Goal: Check status: Check status

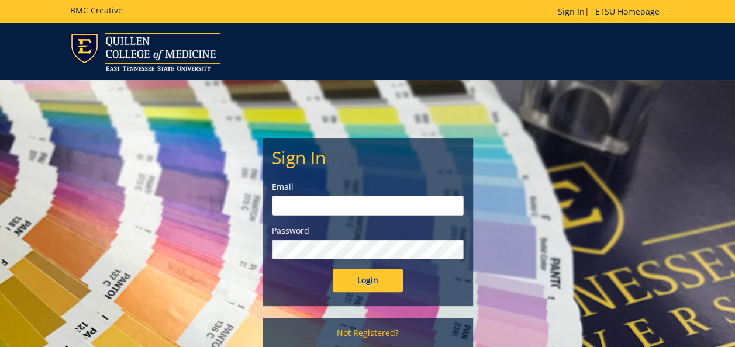
click at [396, 202] on input "email" at bounding box center [368, 206] width 192 height 20
type input "[PERSON_NAME][EMAIL_ADDRESS][DOMAIN_NAME]"
click at [333, 269] on input "Login" at bounding box center [368, 280] width 70 height 23
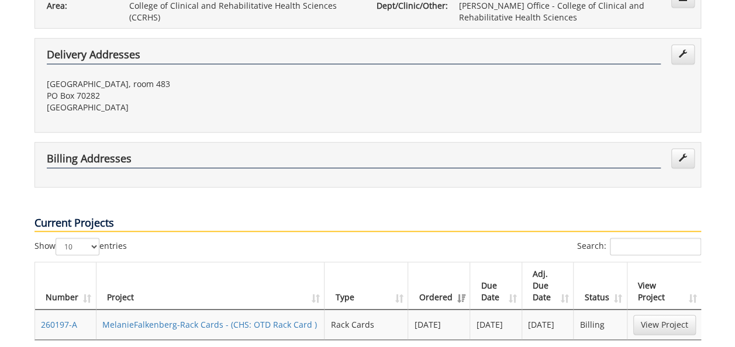
scroll to position [351, 0]
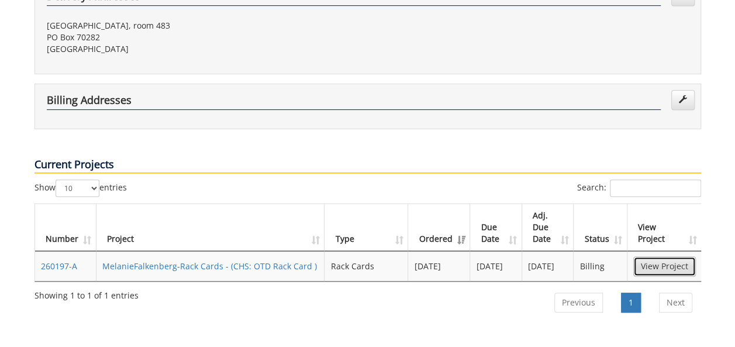
click at [660, 257] on link "View Project" at bounding box center [664, 267] width 63 height 20
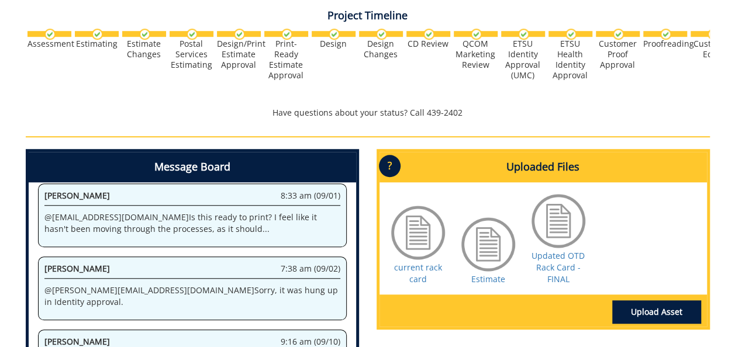
scroll to position [409, 0]
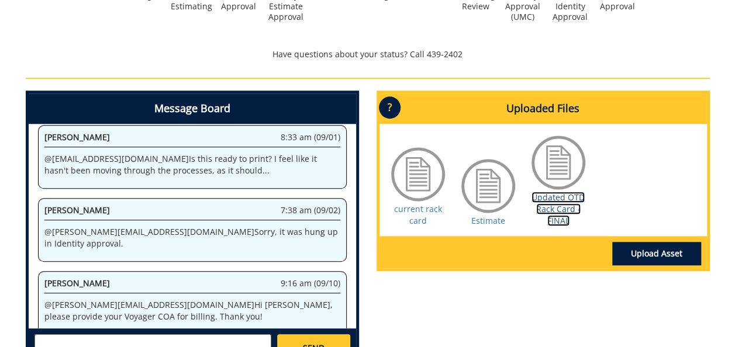
click at [565, 205] on link "Updated OTD Rack Card - FINAL" at bounding box center [557, 209] width 53 height 34
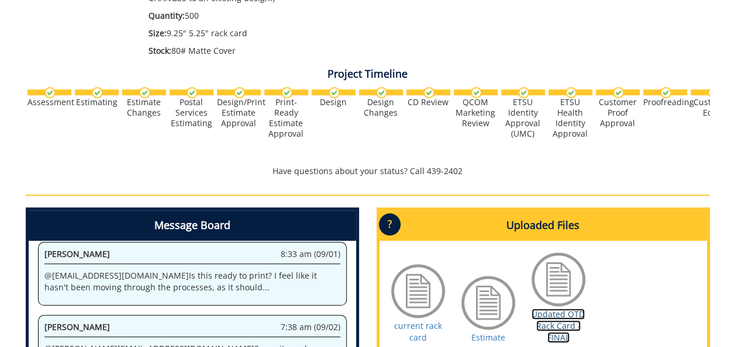
scroll to position [0, 0]
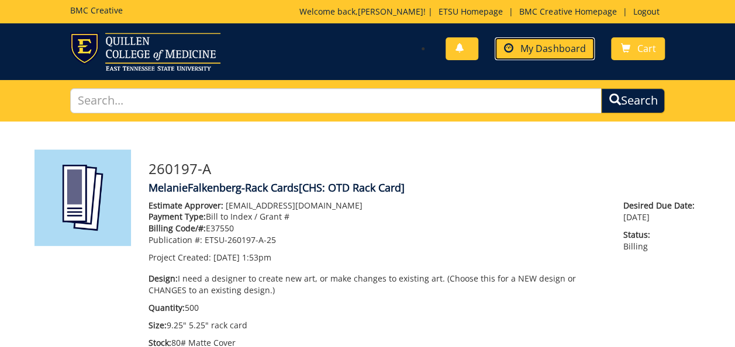
click at [547, 46] on span "My Dashboard" at bounding box center [552, 48] width 65 height 13
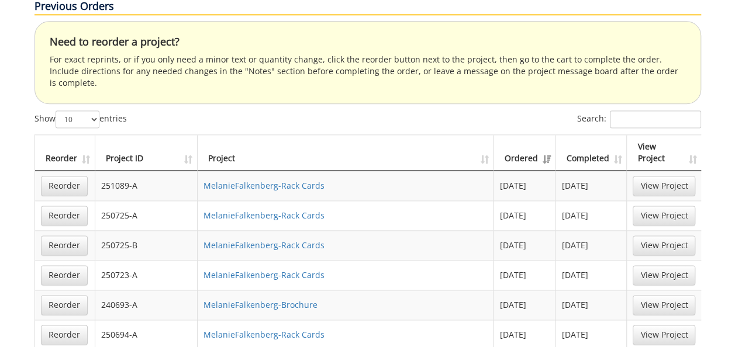
scroll to position [760, 0]
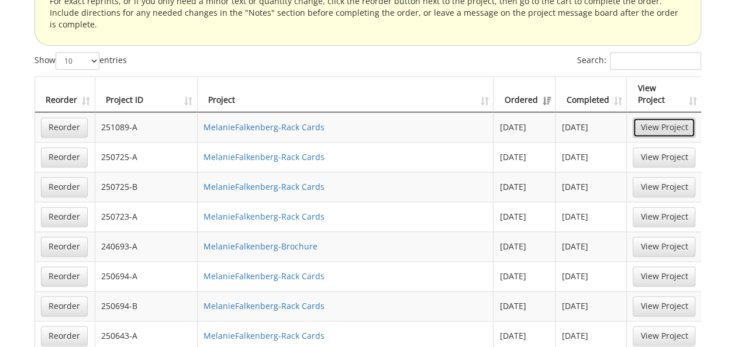
click at [664, 117] on link "View Project" at bounding box center [663, 127] width 63 height 20
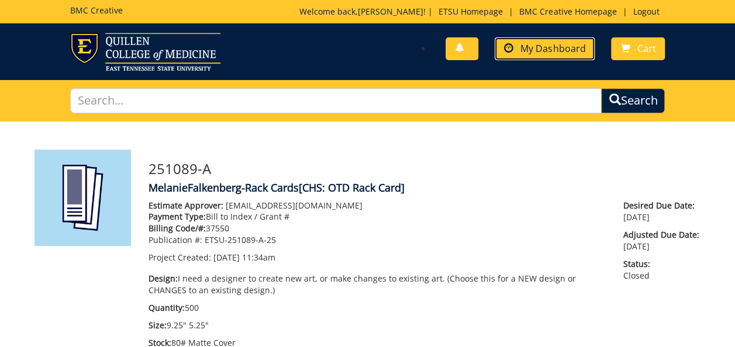
click at [570, 50] on span "My Dashboard" at bounding box center [552, 48] width 65 height 13
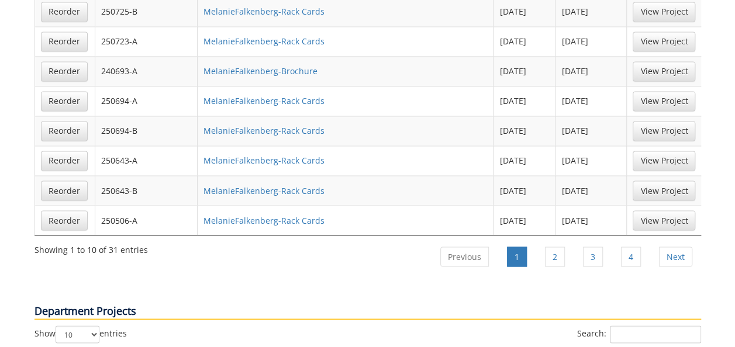
scroll to position [994, 0]
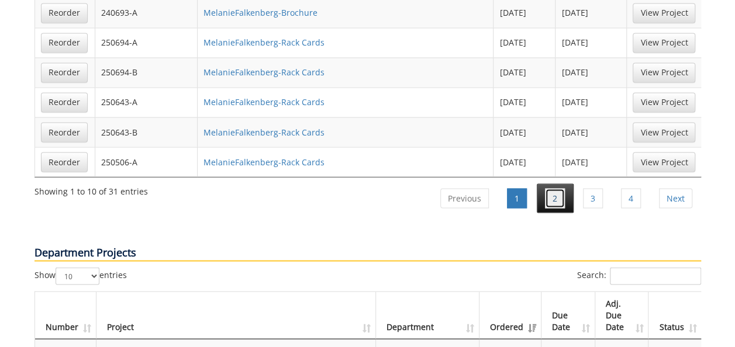
click at [563, 188] on link "2" at bounding box center [555, 198] width 20 height 20
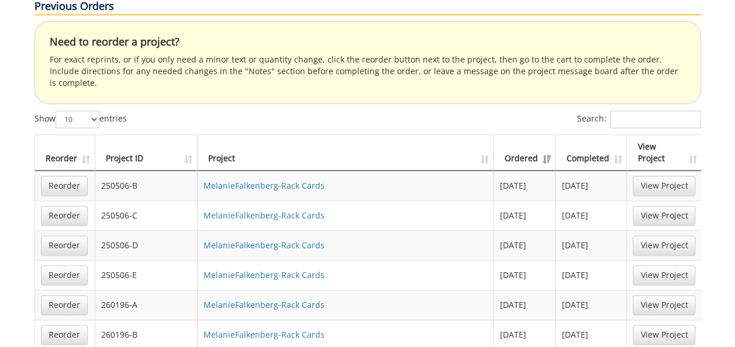
scroll to position [760, 0]
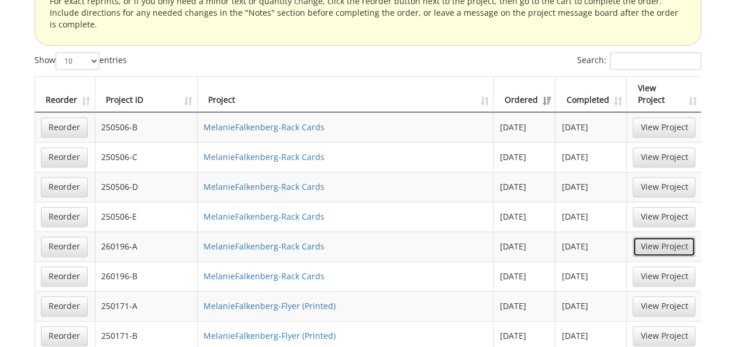
click at [667, 237] on link "View Project" at bounding box center [663, 247] width 63 height 20
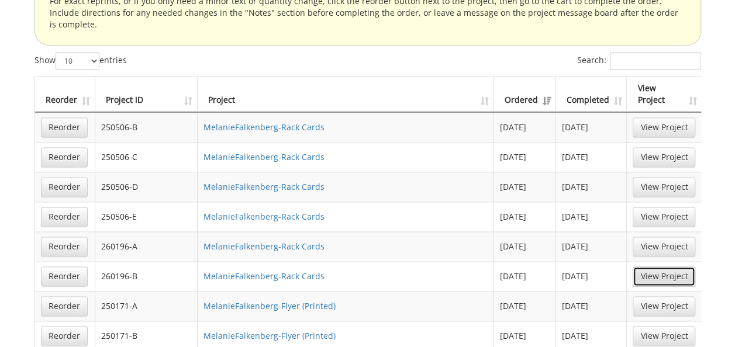
click at [652, 266] on link "View Project" at bounding box center [663, 276] width 63 height 20
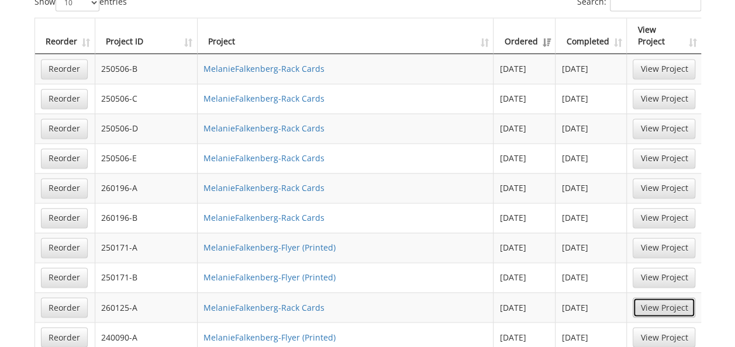
click at [662, 297] on link "View Project" at bounding box center [663, 307] width 63 height 20
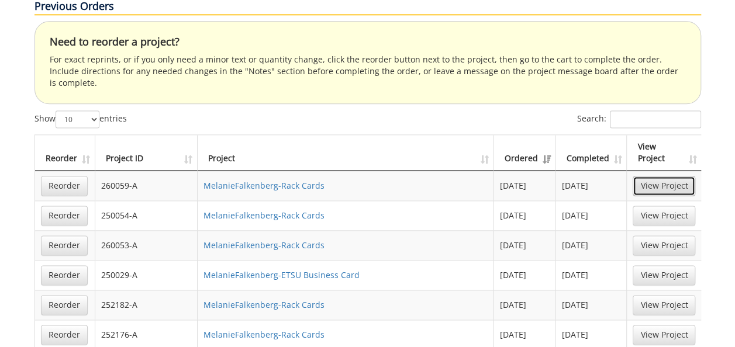
click at [662, 176] on link "View Project" at bounding box center [663, 186] width 63 height 20
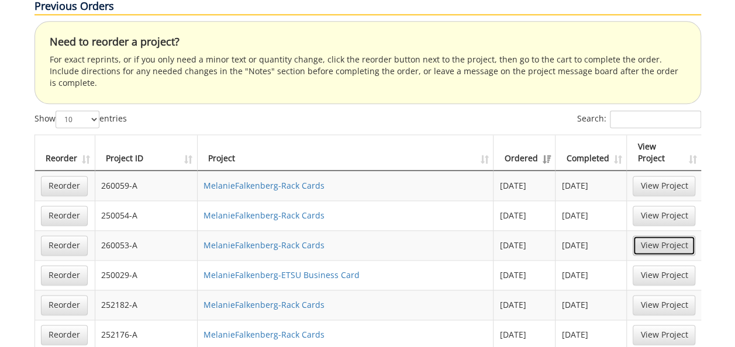
click at [646, 236] on link "View Project" at bounding box center [663, 246] width 63 height 20
click at [649, 295] on link "View Project" at bounding box center [663, 305] width 63 height 20
click at [655, 325] on link "View Project" at bounding box center [663, 335] width 63 height 20
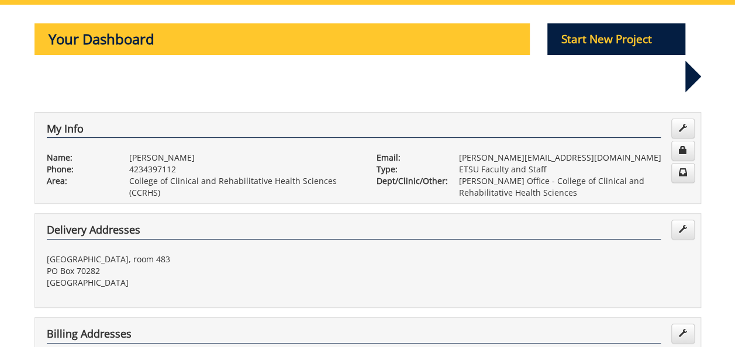
scroll to position [0, 0]
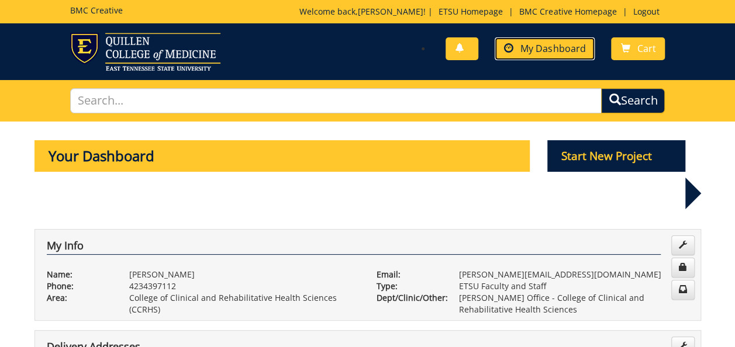
click at [531, 46] on span "My Dashboard" at bounding box center [552, 48] width 65 height 13
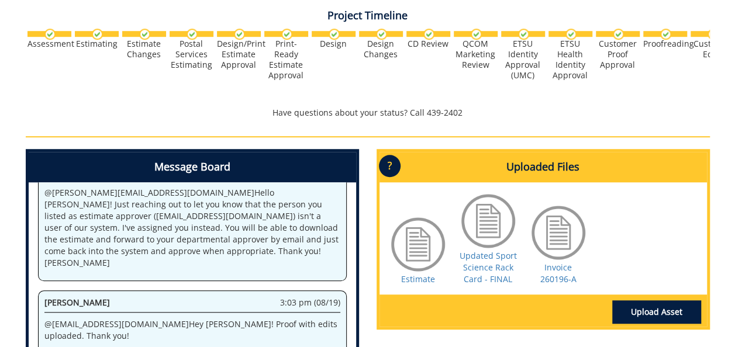
scroll to position [409, 0]
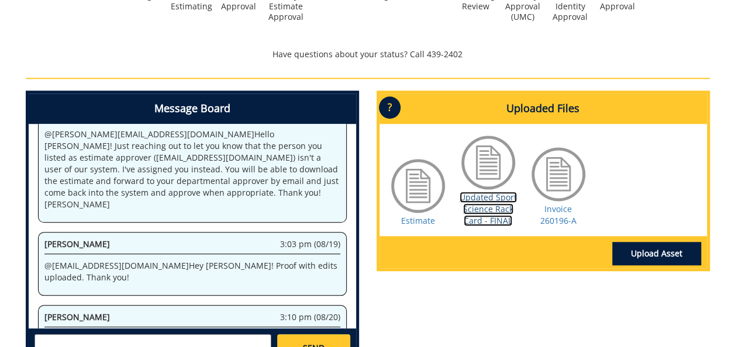
click at [489, 206] on link "Updated Sport Science Rack Card - FINAL" at bounding box center [487, 209] width 57 height 34
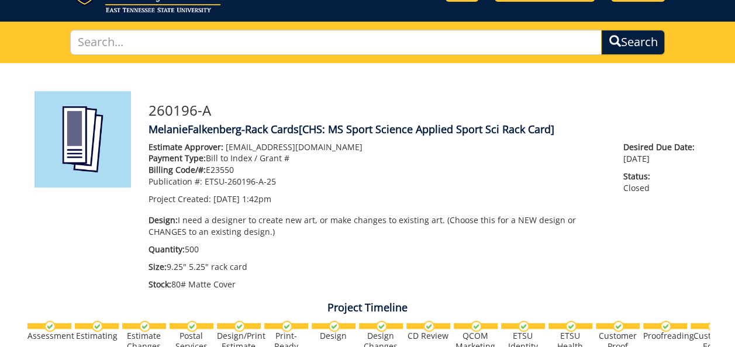
scroll to position [0, 0]
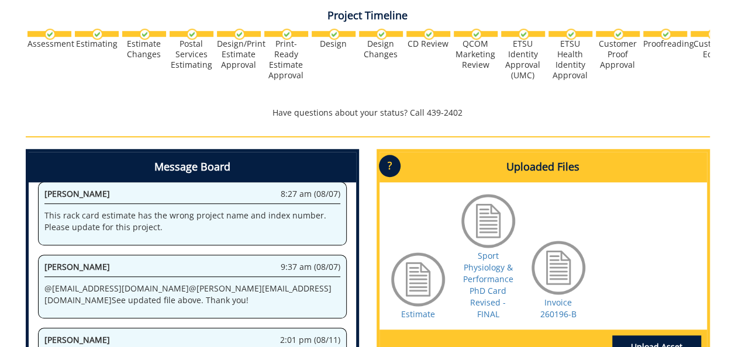
scroll to position [409, 0]
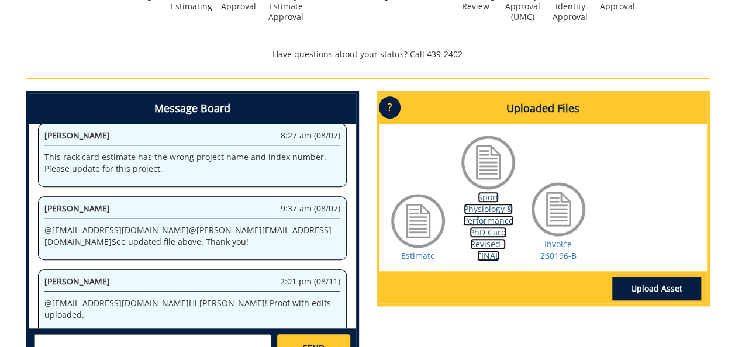
click at [481, 227] on link "Sport Physiology & Performance PhD Card Revised - FINAL" at bounding box center [488, 227] width 50 height 70
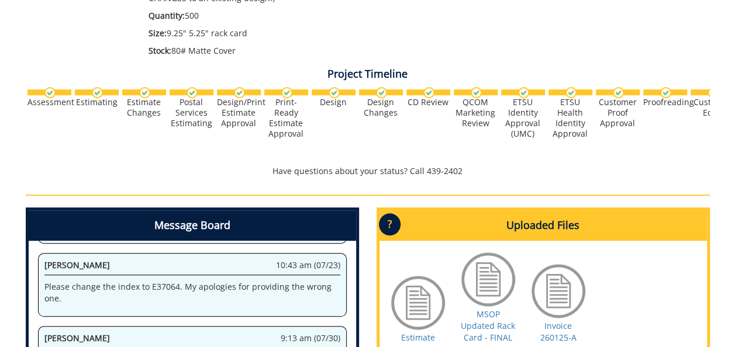
scroll to position [351, 0]
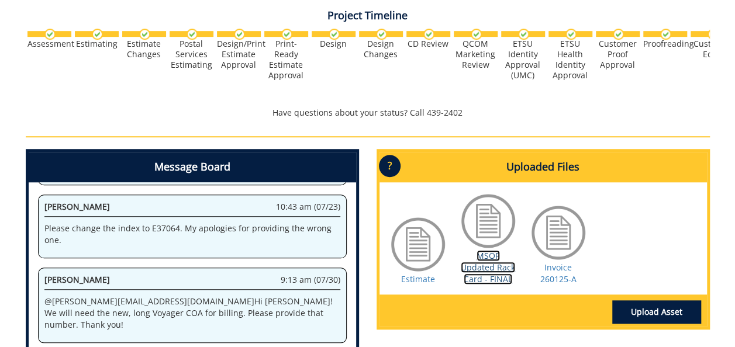
click at [492, 268] on link "MSOP Updated Rack Card - FINAL" at bounding box center [488, 267] width 54 height 34
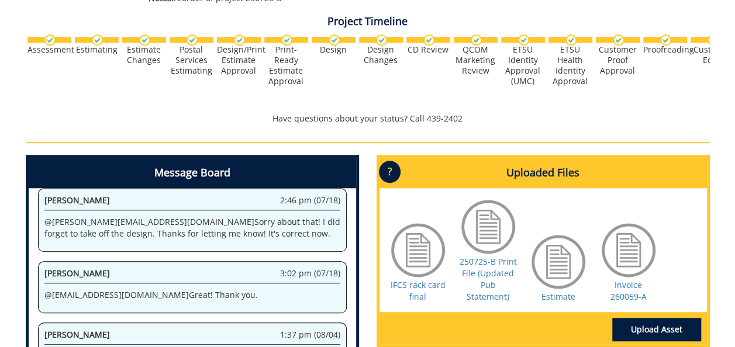
scroll to position [409, 0]
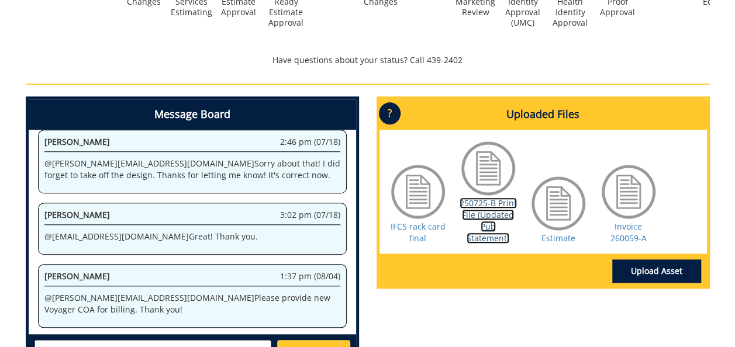
click at [496, 210] on link "250725-B Print File (Updated Pub Statement)" at bounding box center [487, 221] width 57 height 46
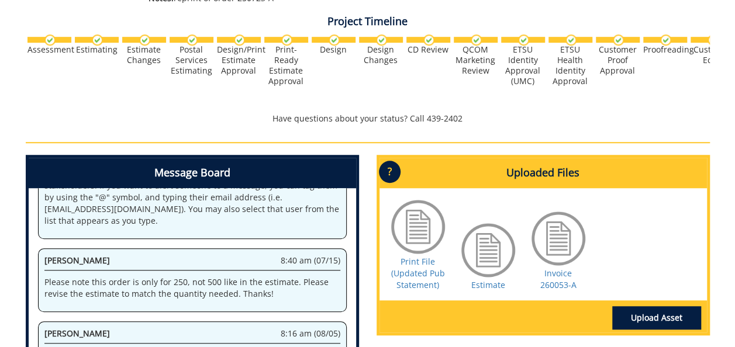
scroll to position [409, 0]
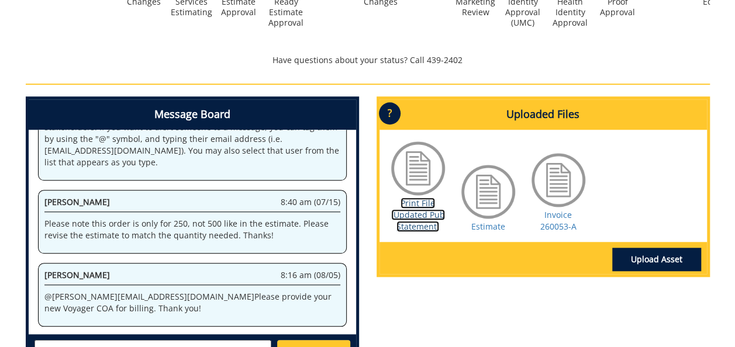
click at [421, 218] on link "Print File (Updated Pub Statement)" at bounding box center [418, 215] width 54 height 34
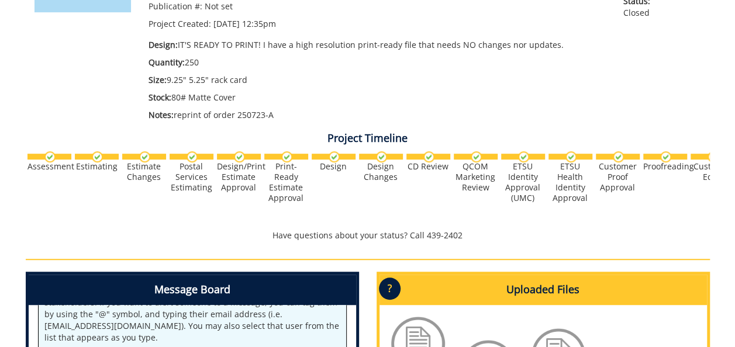
scroll to position [58, 0]
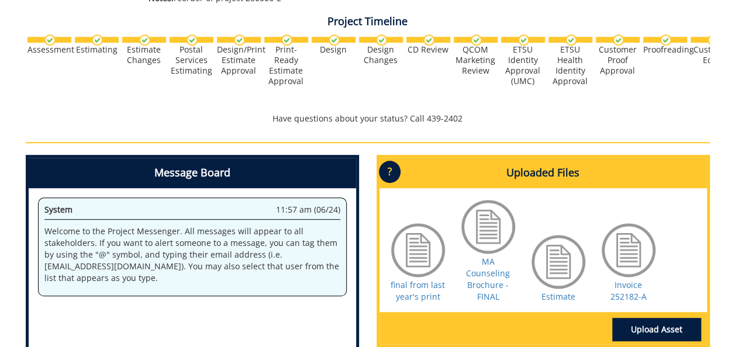
scroll to position [409, 0]
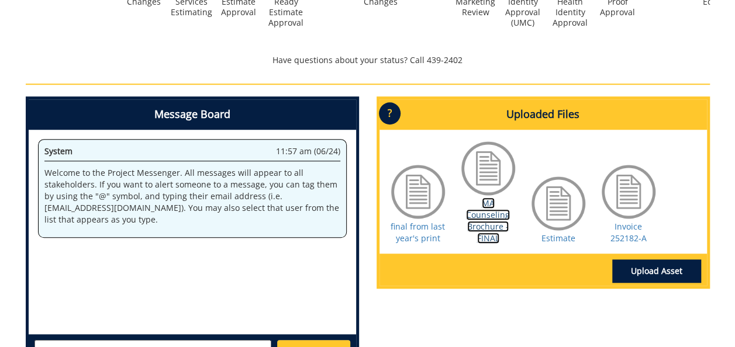
click at [489, 219] on link "MA Counseling Brochure -FINAL" at bounding box center [488, 221] width 44 height 46
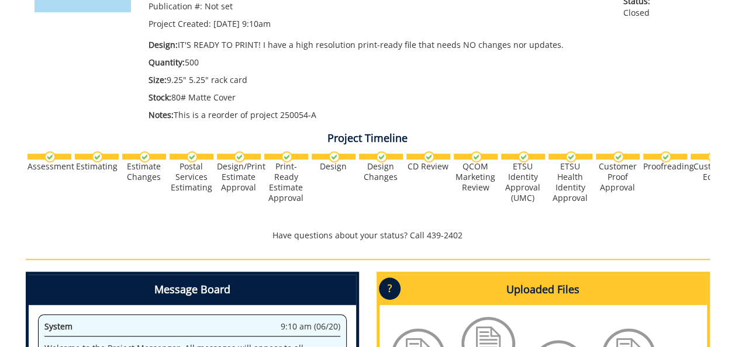
scroll to position [351, 0]
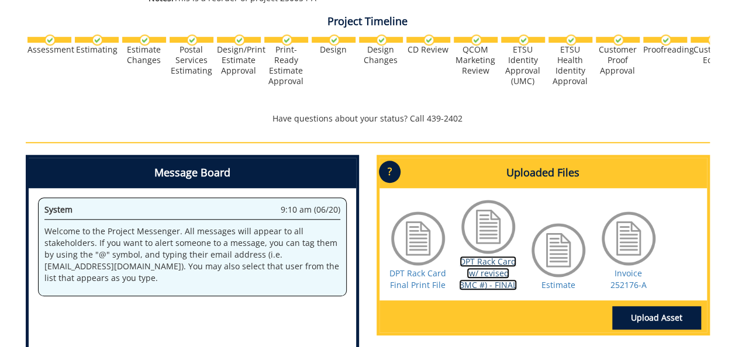
click at [500, 269] on link "DPT Rack Card (w/ revised BMC #) - FINAL" at bounding box center [488, 273] width 58 height 34
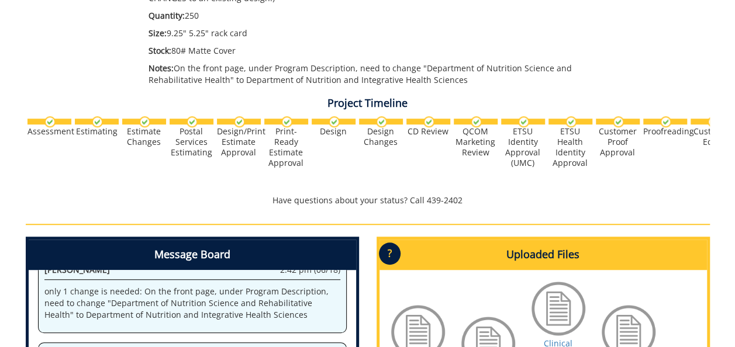
scroll to position [409, 0]
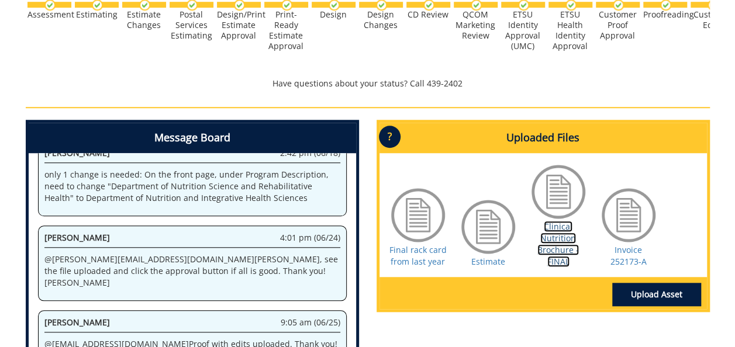
click at [559, 251] on link "Clinical Nutrition Brochure - FINAL" at bounding box center [557, 244] width 41 height 46
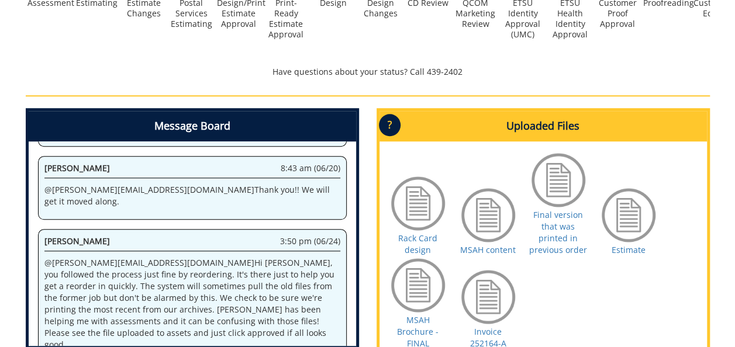
scroll to position [468, 0]
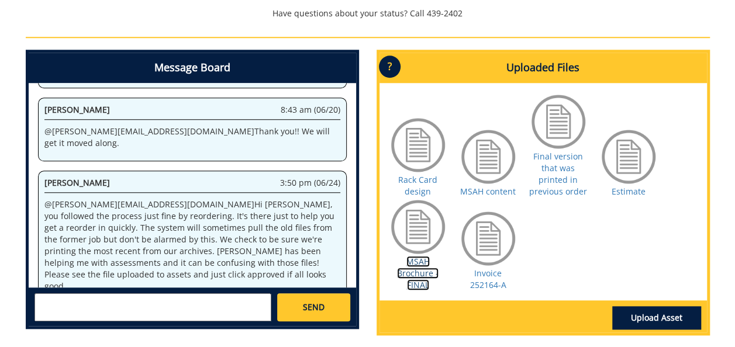
click at [418, 279] on link "MSAH Brochure - FINAL" at bounding box center [417, 273] width 41 height 34
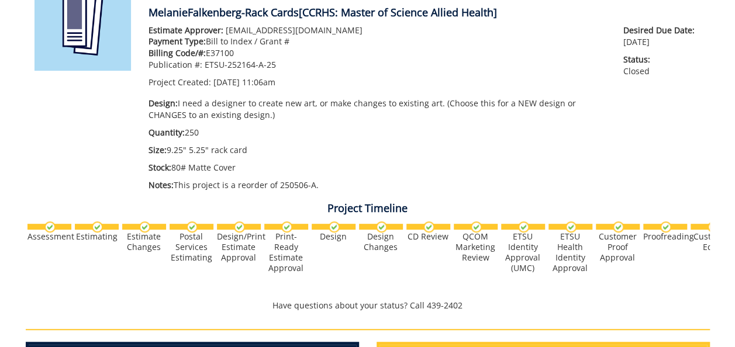
scroll to position [0, 0]
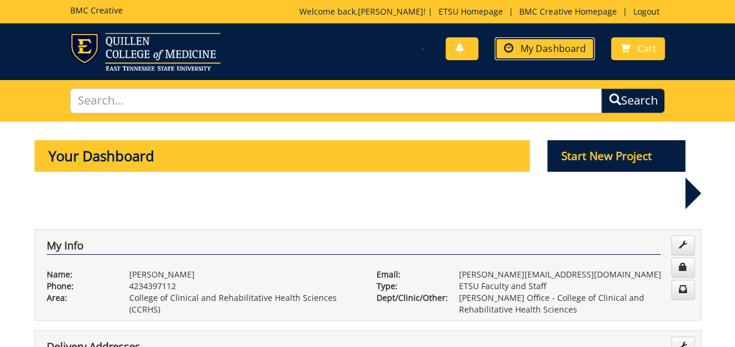
click at [536, 54] on span "My Dashboard" at bounding box center [552, 48] width 65 height 13
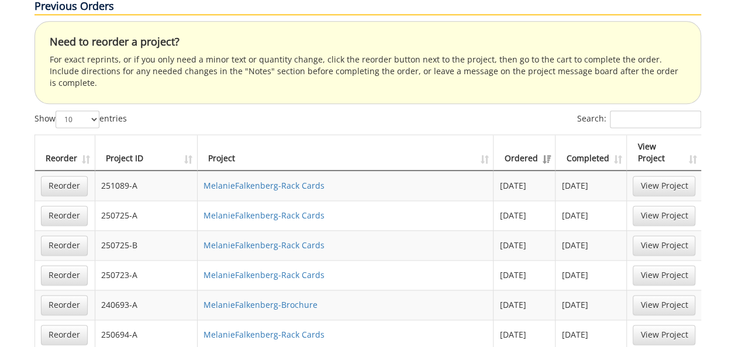
scroll to position [760, 0]
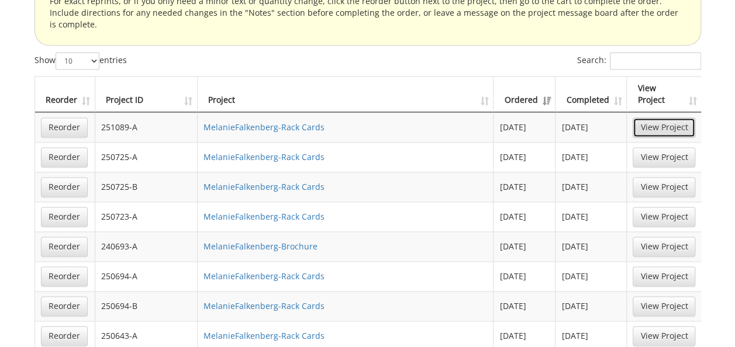
click at [649, 117] on link "View Project" at bounding box center [663, 127] width 63 height 20
click at [655, 147] on link "View Project" at bounding box center [663, 157] width 63 height 20
click at [652, 177] on link "View Project" at bounding box center [663, 187] width 63 height 20
click at [645, 207] on link "View Project" at bounding box center [663, 217] width 63 height 20
click at [652, 266] on link "View Project" at bounding box center [663, 276] width 63 height 20
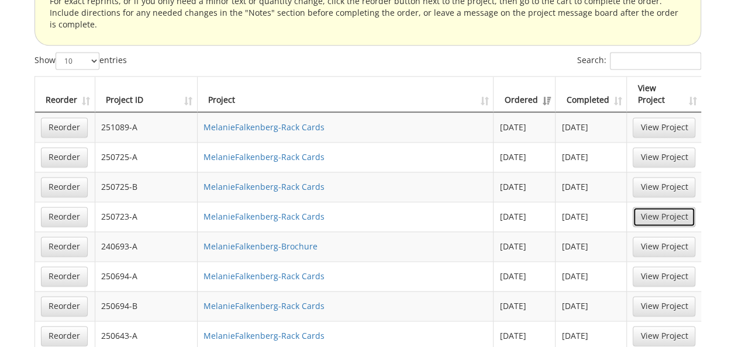
click at [657, 207] on link "View Project" at bounding box center [663, 217] width 63 height 20
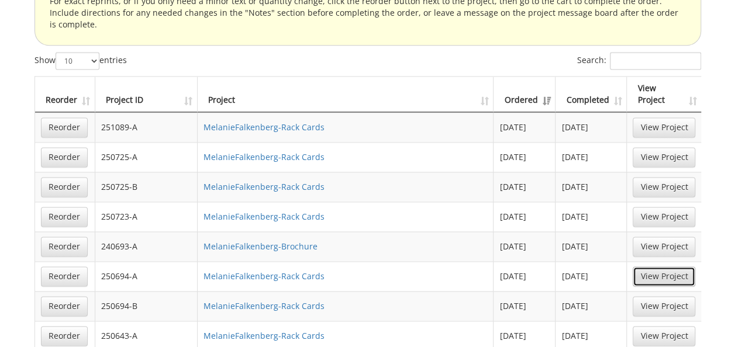
click at [662, 266] on link "View Project" at bounding box center [663, 276] width 63 height 20
click at [658, 296] on link "View Project" at bounding box center [663, 306] width 63 height 20
click at [666, 326] on link "View Project" at bounding box center [663, 336] width 63 height 20
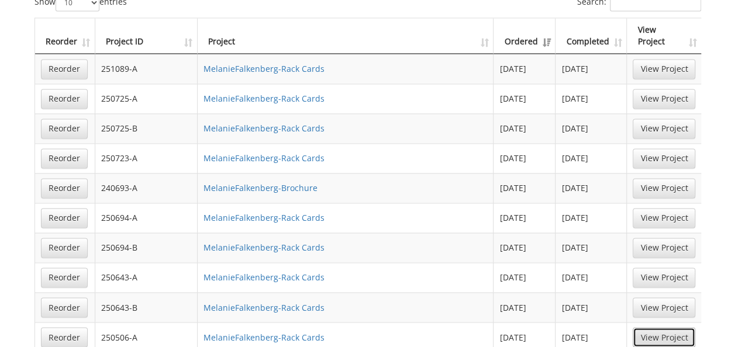
click at [671, 327] on link "View Project" at bounding box center [663, 337] width 63 height 20
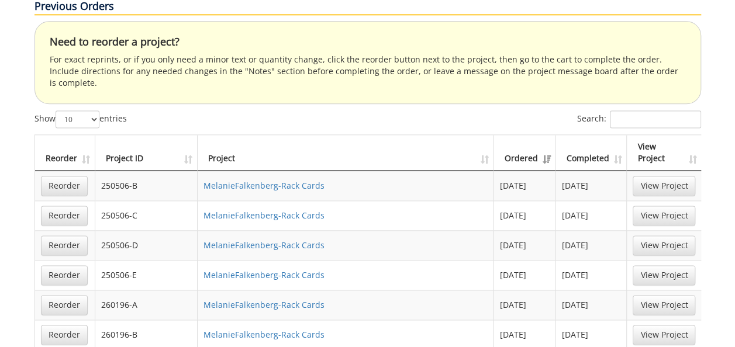
scroll to position [643, 0]
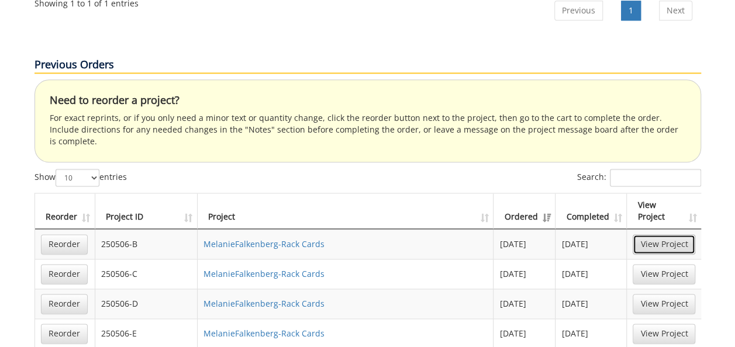
click at [658, 234] on link "View Project" at bounding box center [663, 244] width 63 height 20
click at [670, 264] on link "View Project" at bounding box center [663, 274] width 63 height 20
click at [649, 294] on link "View Project" at bounding box center [663, 304] width 63 height 20
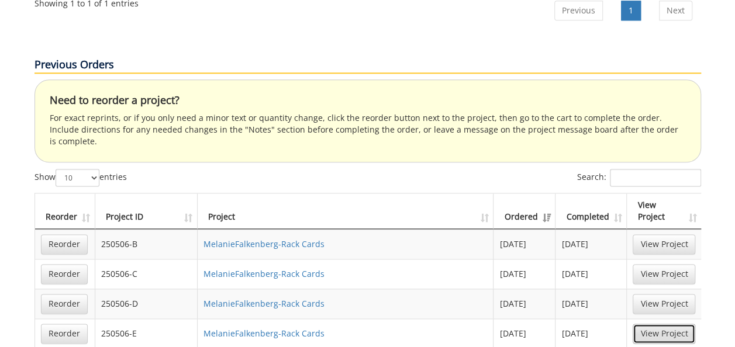
click at [653, 324] on link "View Project" at bounding box center [663, 334] width 63 height 20
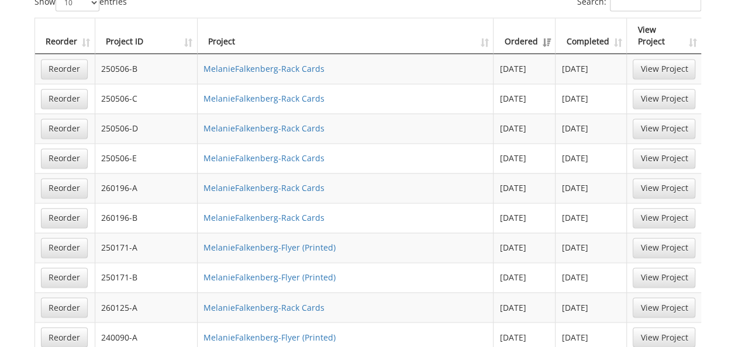
scroll to position [468, 0]
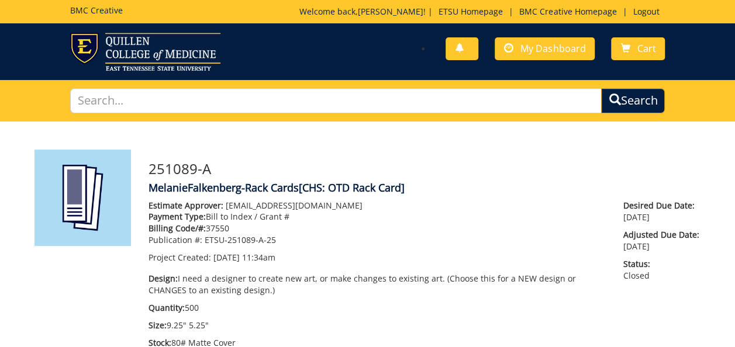
scroll to position [1708, 0]
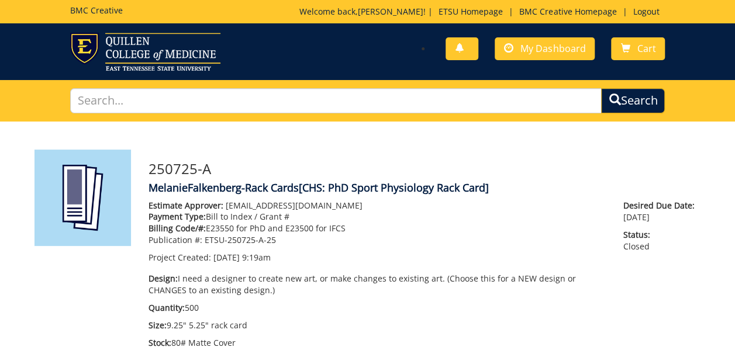
scroll to position [57, 0]
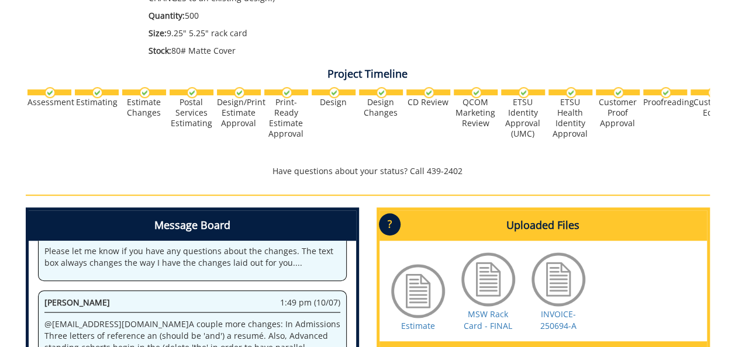
scroll to position [351, 0]
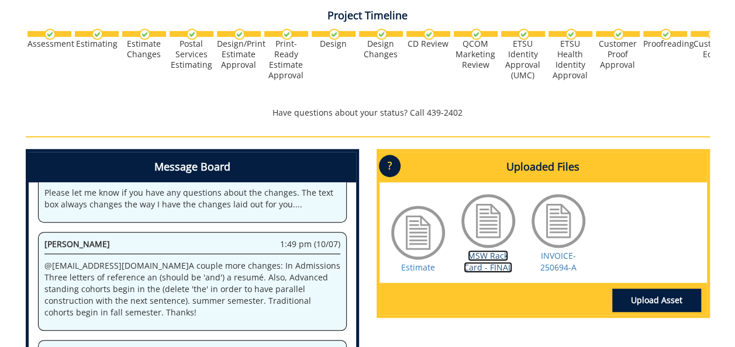
click at [486, 258] on link "MSW Rack Card - FINAL" at bounding box center [487, 261] width 49 height 23
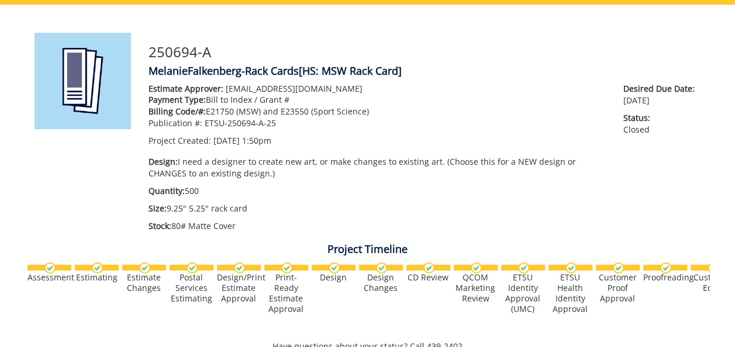
scroll to position [58, 0]
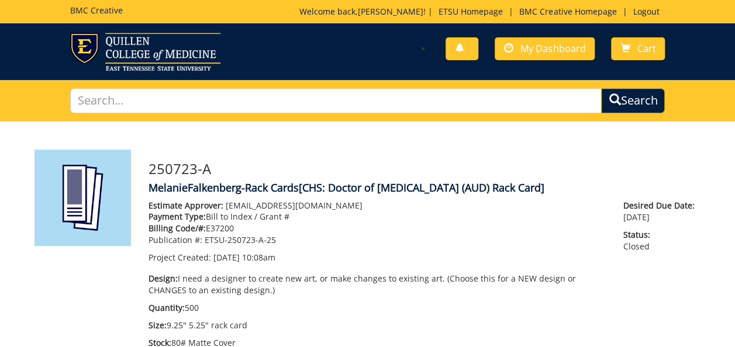
scroll to position [913, 0]
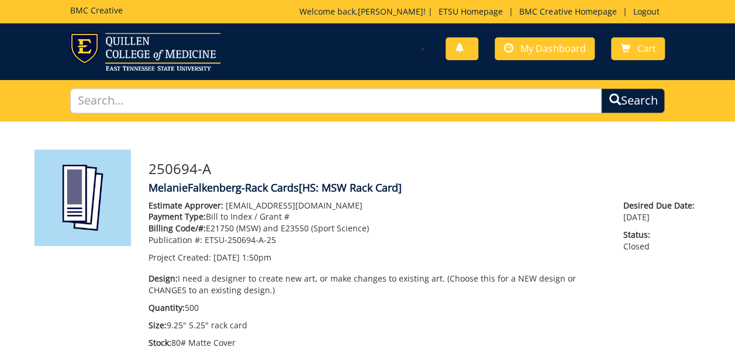
scroll to position [319, 0]
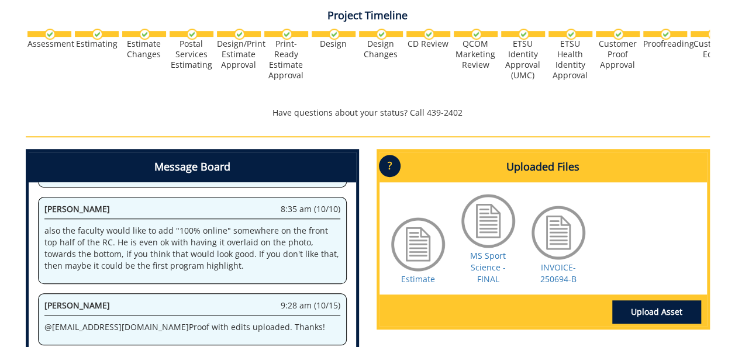
scroll to position [409, 0]
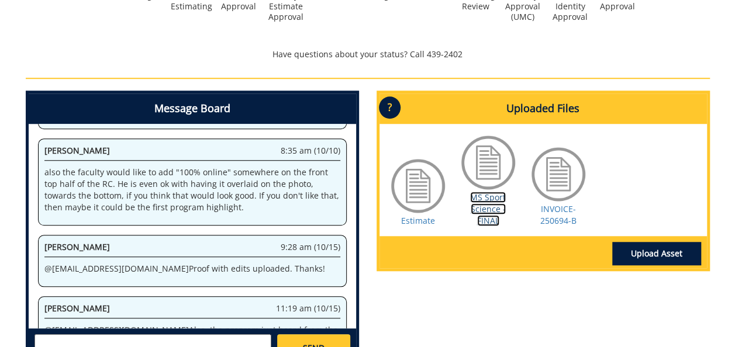
click at [493, 208] on link "MS Sport Science - FINAL" at bounding box center [488, 209] width 36 height 34
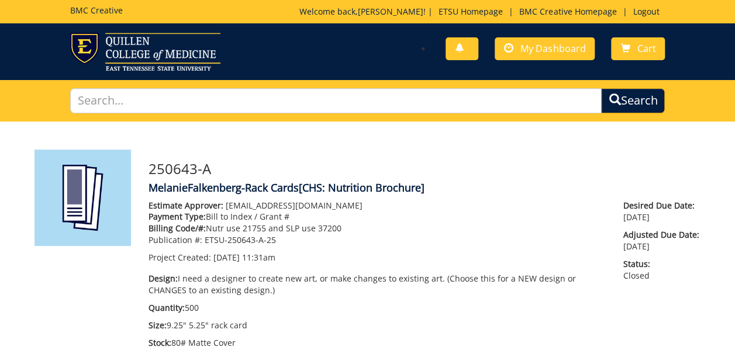
scroll to position [1186, 0]
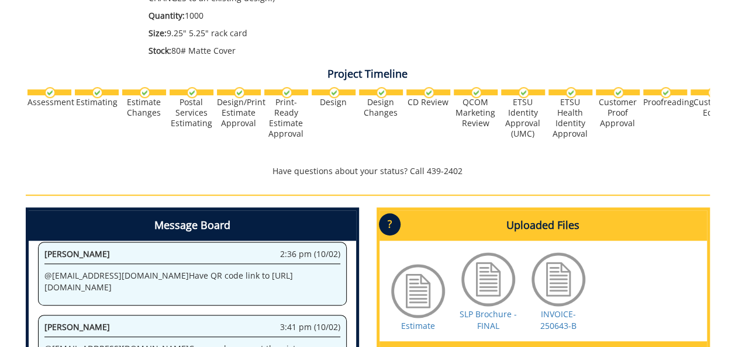
scroll to position [351, 0]
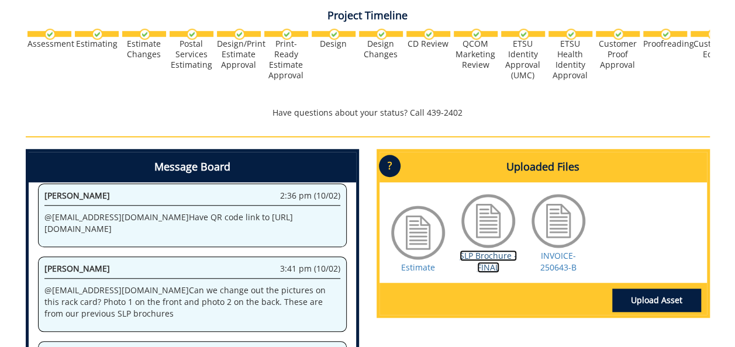
click at [489, 265] on link "SLP Brochure - FINAL" at bounding box center [487, 261] width 57 height 23
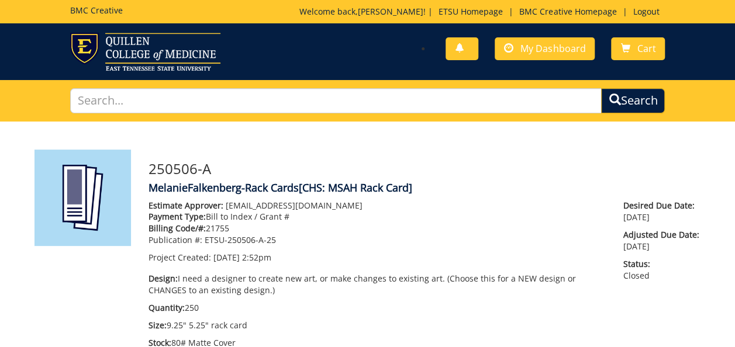
scroll to position [922, 0]
